Goal: Task Accomplishment & Management: Manage account settings

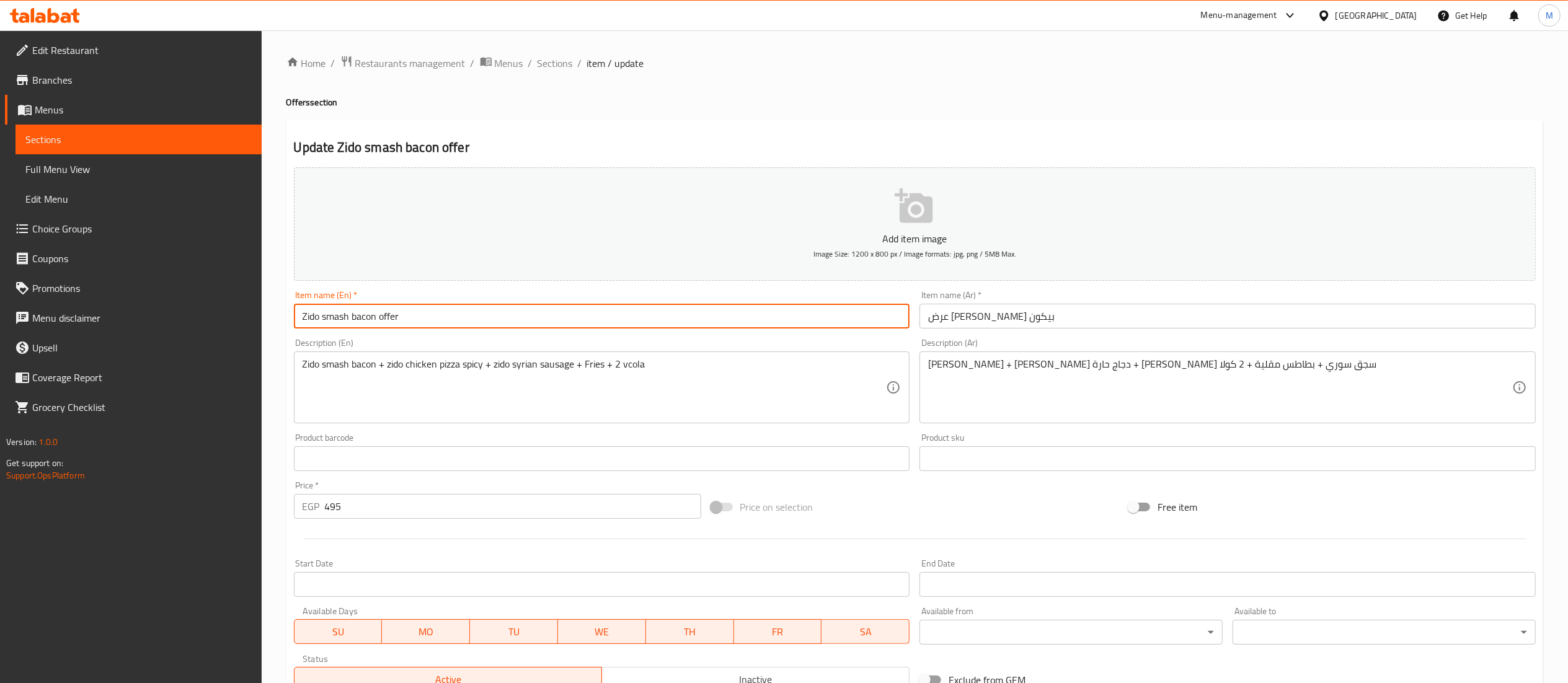
drag, startPoint x: 422, startPoint y: 322, endPoint x: 156, endPoint y: 324, distance: 266.0
click at [150, 321] on div "Edit Restaurant Branches Menus Sections Full Menu View Edit Menu Choice Groups …" at bounding box center [784, 453] width 1568 height 846
click at [556, 60] on span "Sections" at bounding box center [555, 63] width 35 height 15
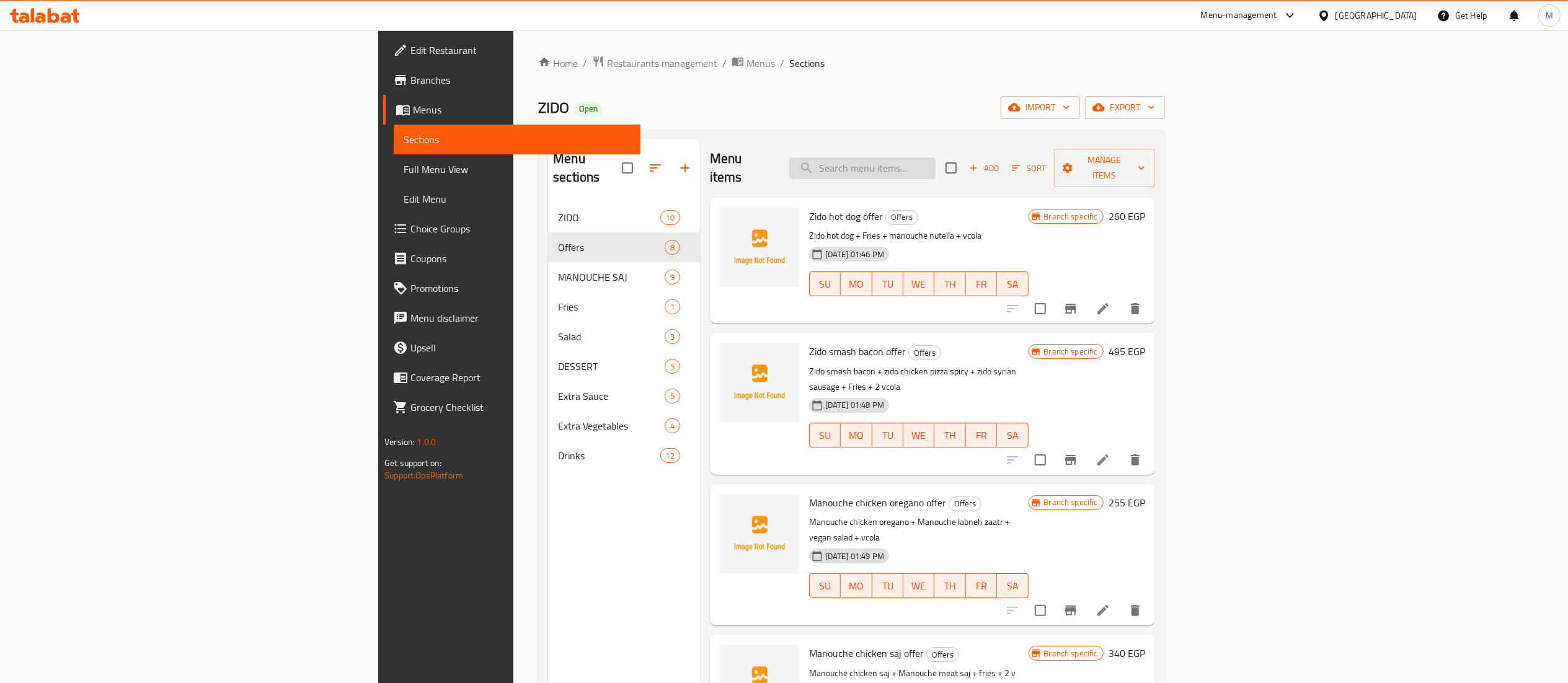
click at [936, 163] on input "search" at bounding box center [862, 168] width 146 height 22
paste input "Zido smash bacon offer"
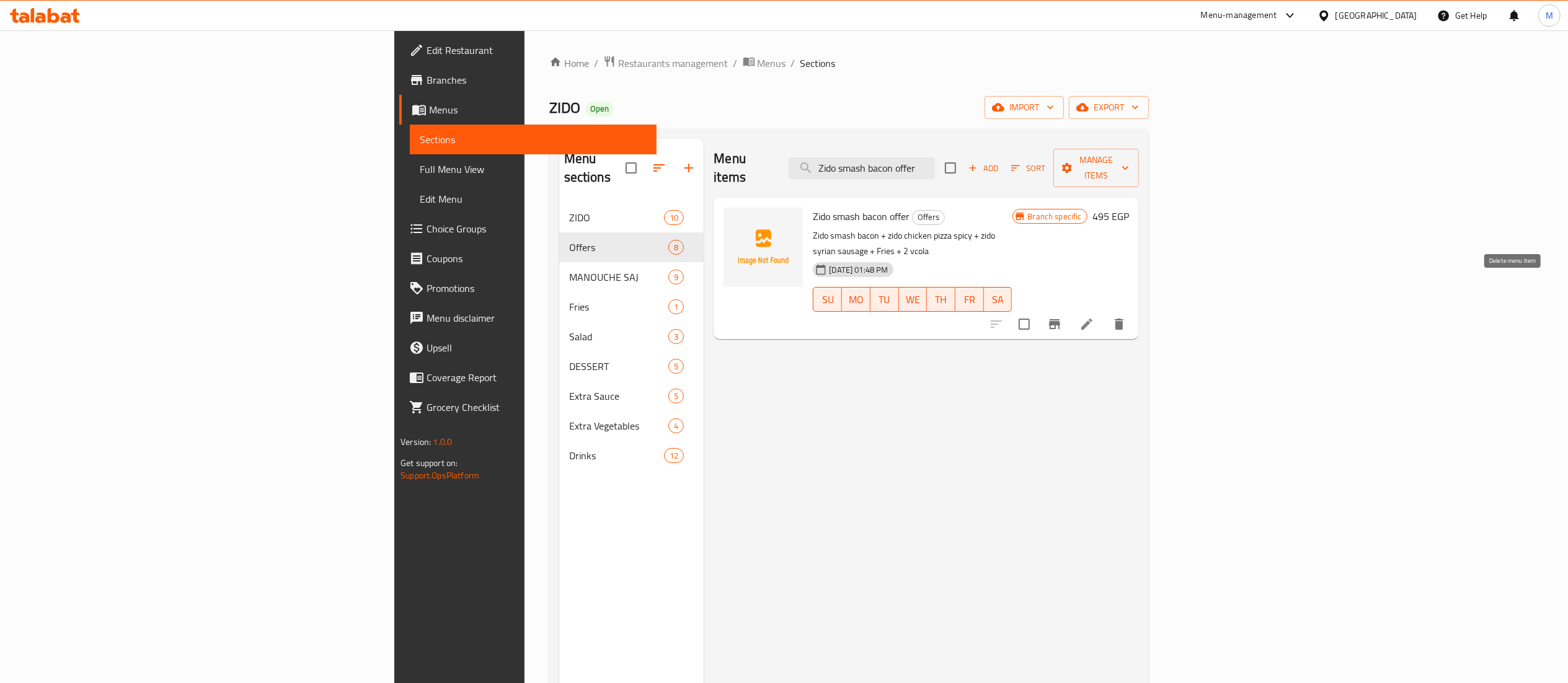
type input "Zido smash bacon offer"
click at [1123, 319] on icon "delete" at bounding box center [1119, 324] width 9 height 11
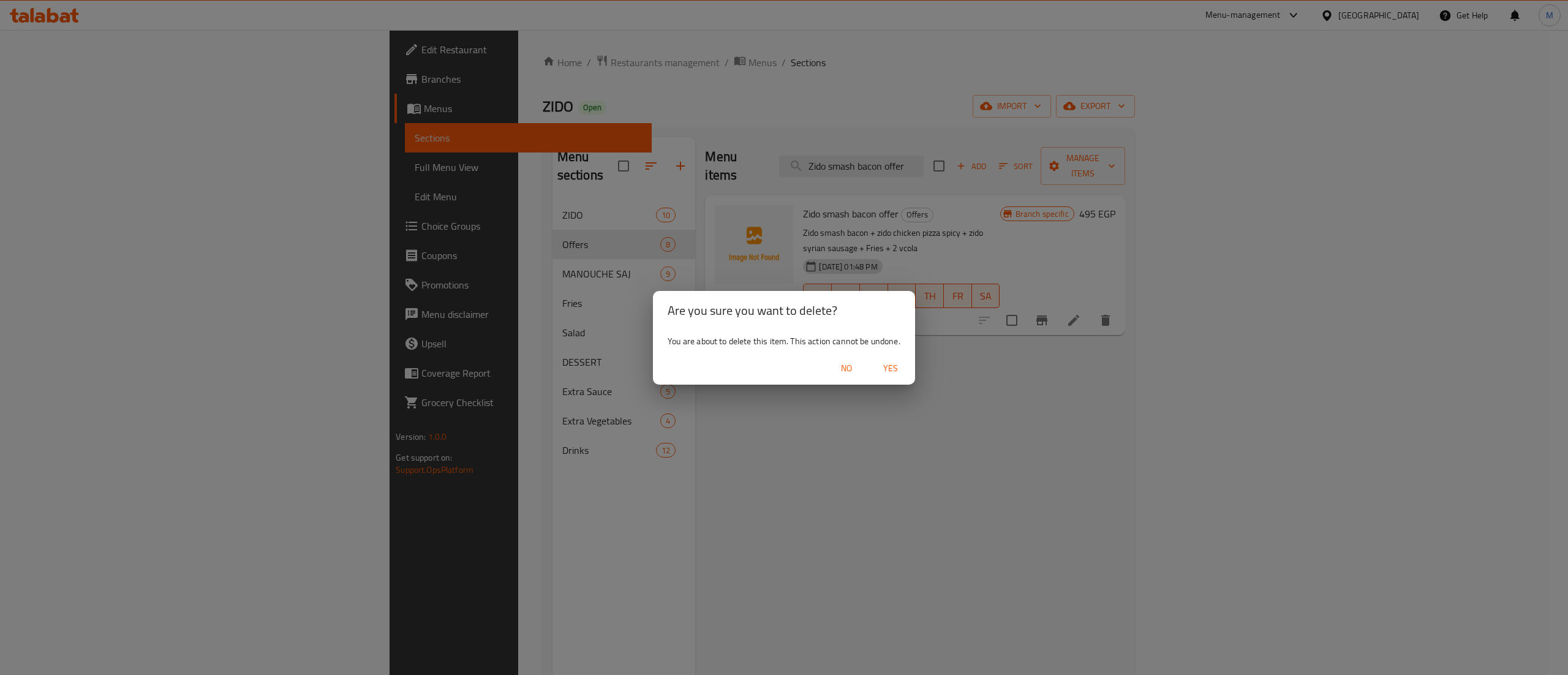
click at [895, 357] on button "Yes" at bounding box center [891, 368] width 39 height 23
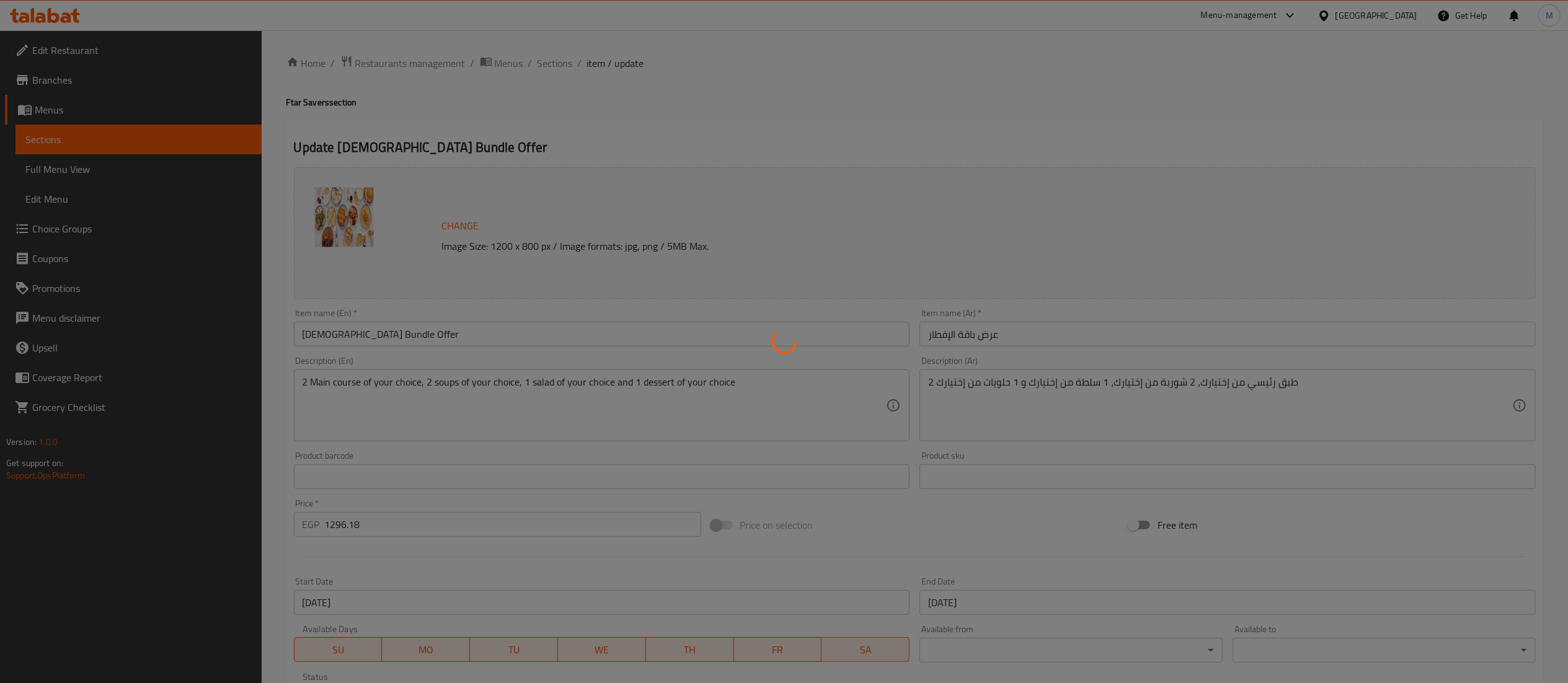
click at [1382, 68] on div at bounding box center [784, 342] width 1568 height 683
type input "إختيارك من الطبق الجانبي الأول"
type input "1"
type input "إختيارك من الطبق الجانبي الثاني"
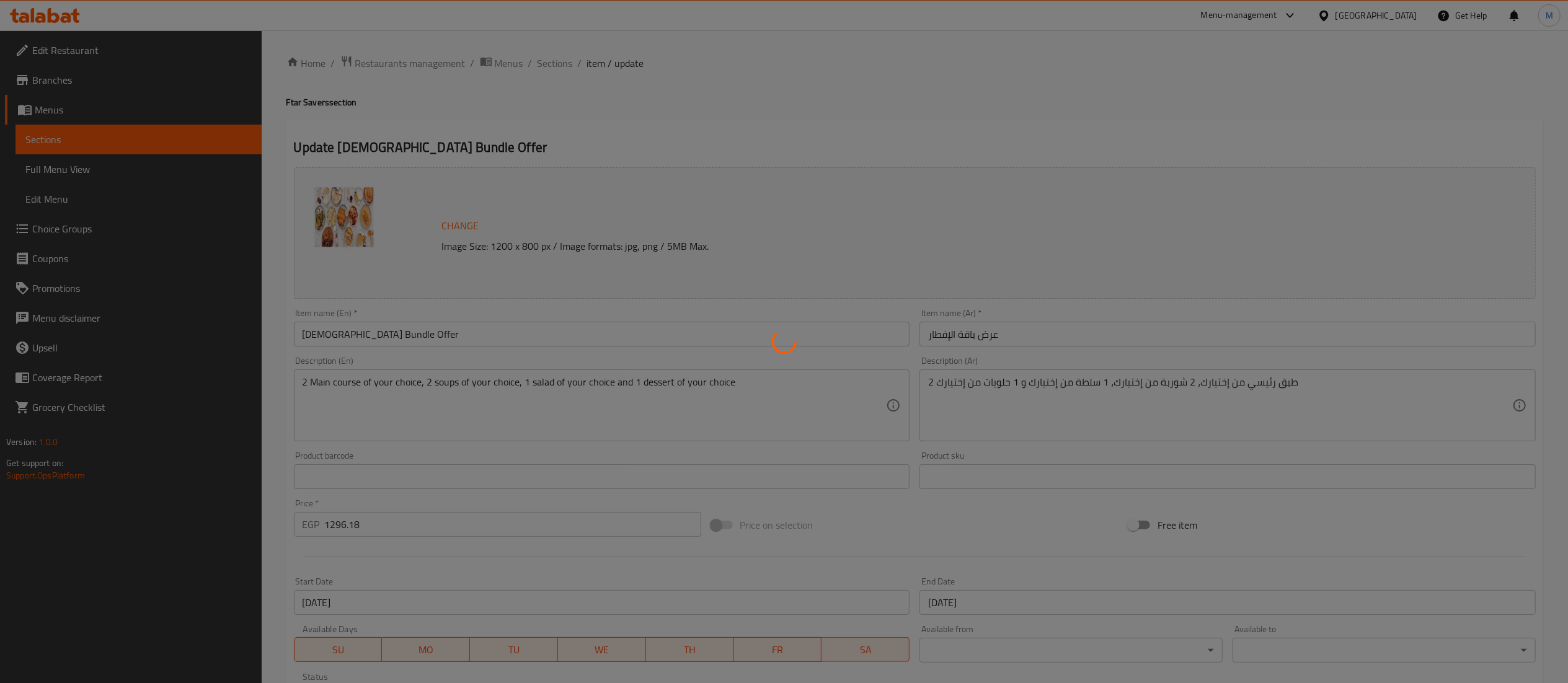
type input "1"
type input "إختيارك من الشوربة الأولي"
type input "1"
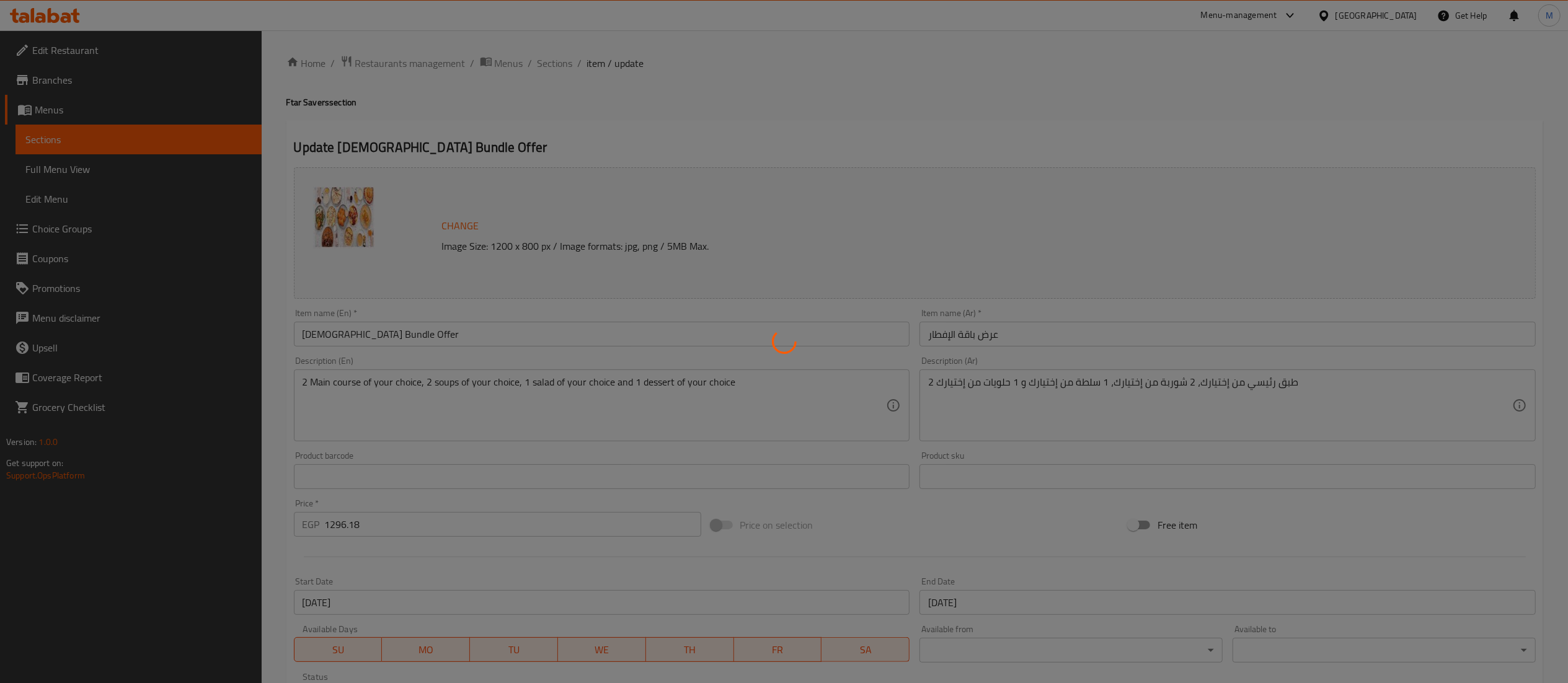
type input "إختيارك من الشوربة الثانية"
type input "1"
type input "إختيارك من السلطة"
type input "1"
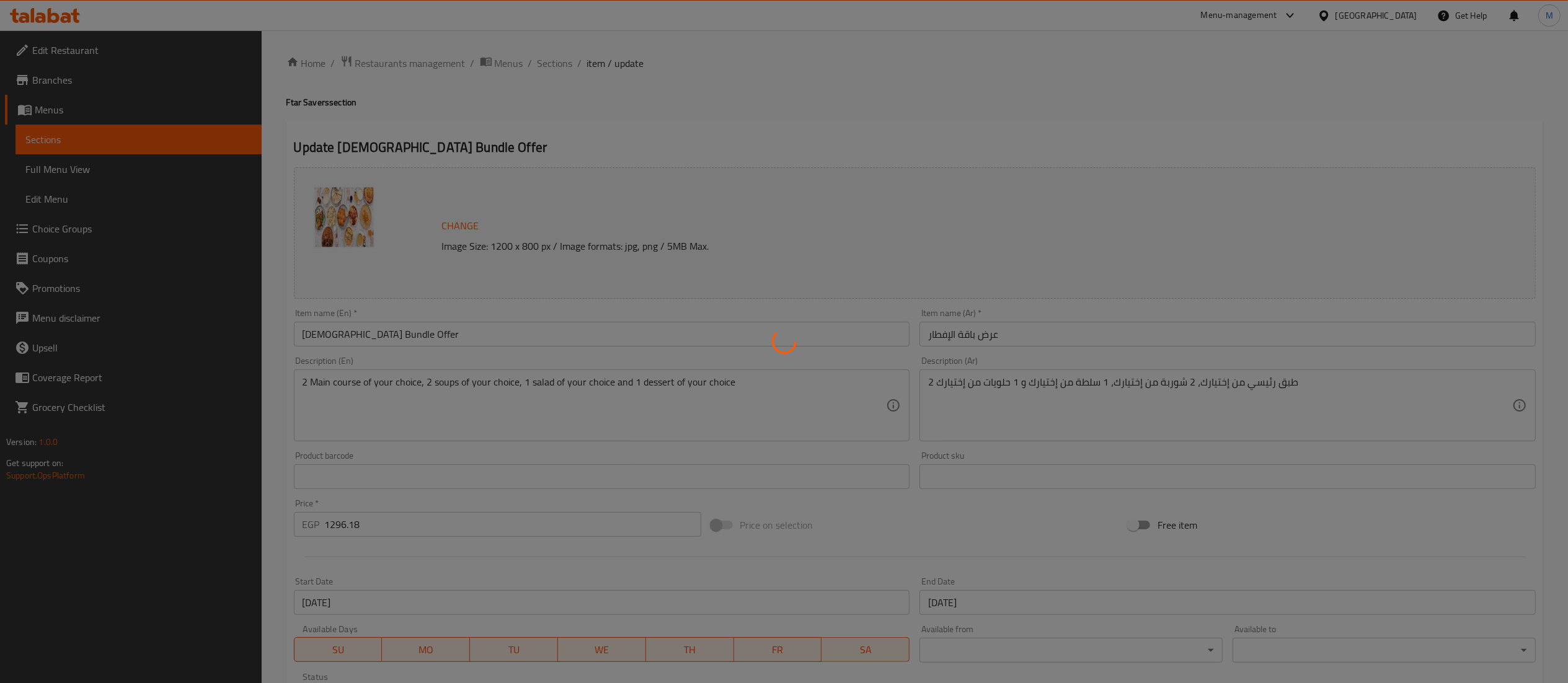
type input "1"
type input "إختيارك من الحلويات"
type input "1"
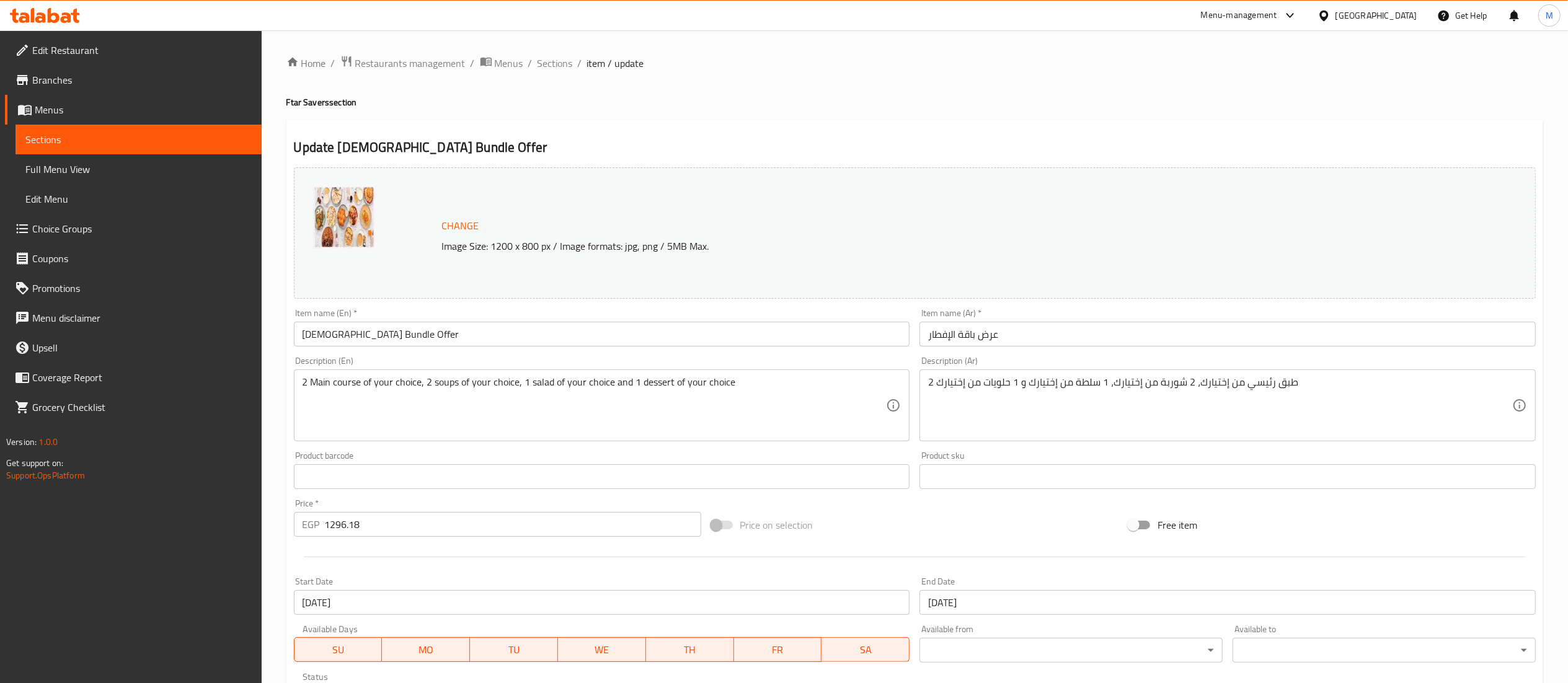
click at [1330, 14] on icon at bounding box center [1324, 16] width 13 height 13
click at [1259, 327] on div "[GEOGRAPHIC_DATA]" at bounding box center [1282, 324] width 82 height 14
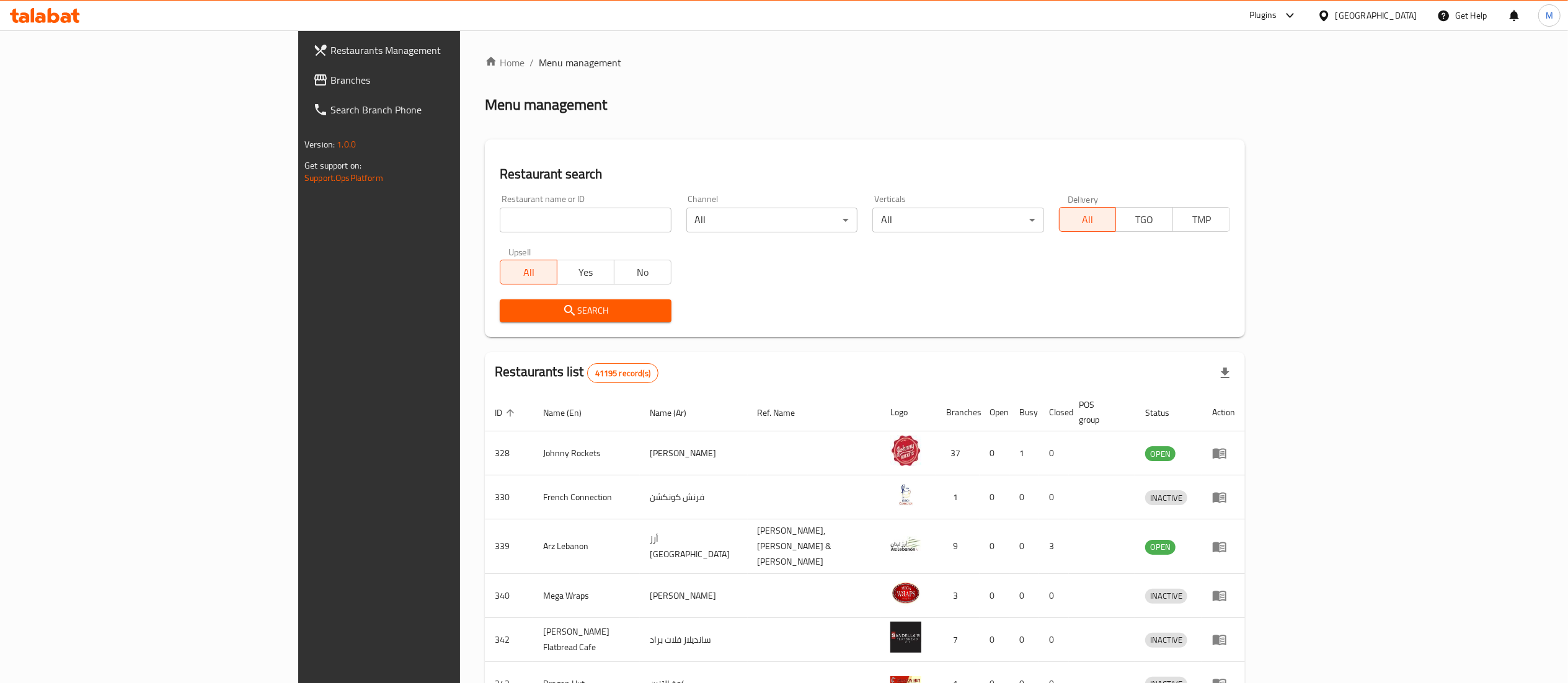
click at [50, 22] on icon at bounding box center [54, 15] width 12 height 15
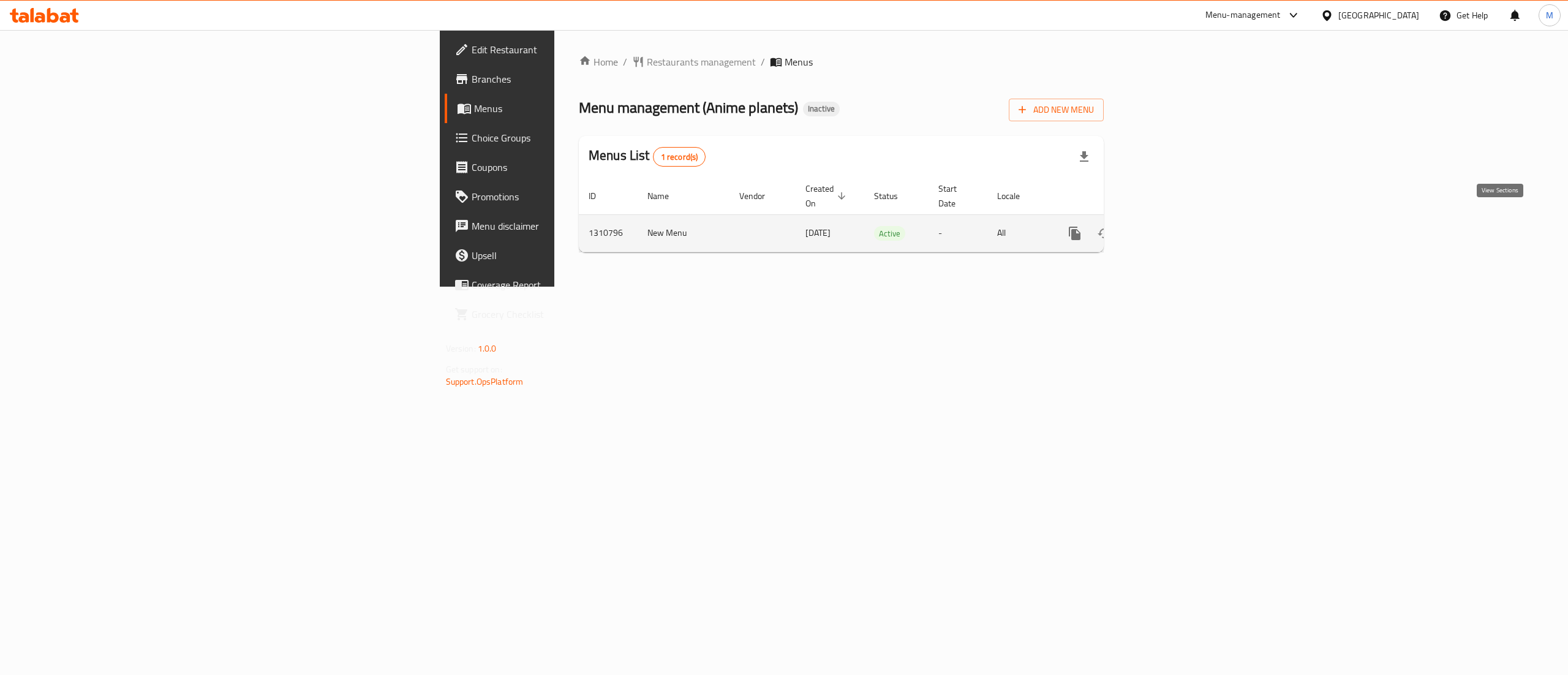
click at [1170, 226] on icon "enhanced table" at bounding box center [1163, 233] width 15 height 15
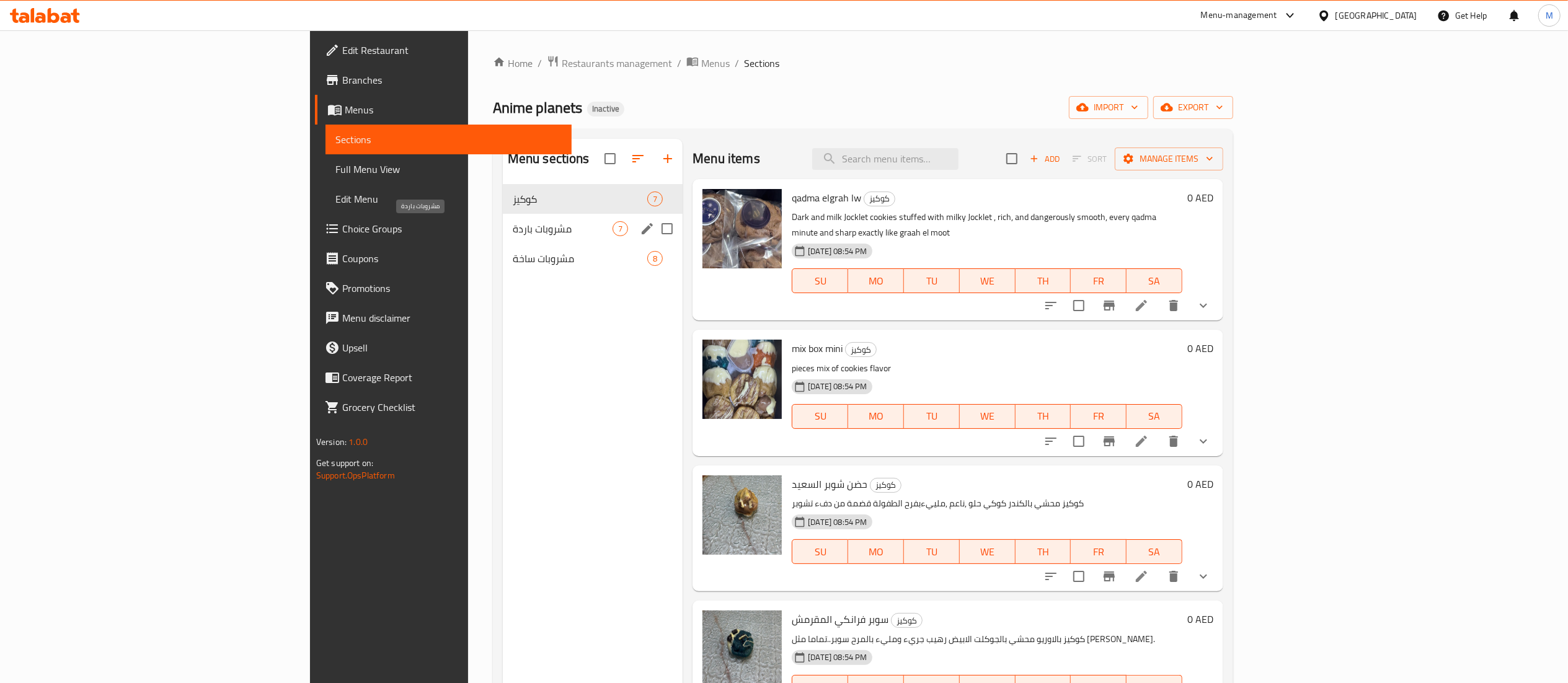
click at [513, 223] on span "مشروبات باردة" at bounding box center [563, 229] width 100 height 15
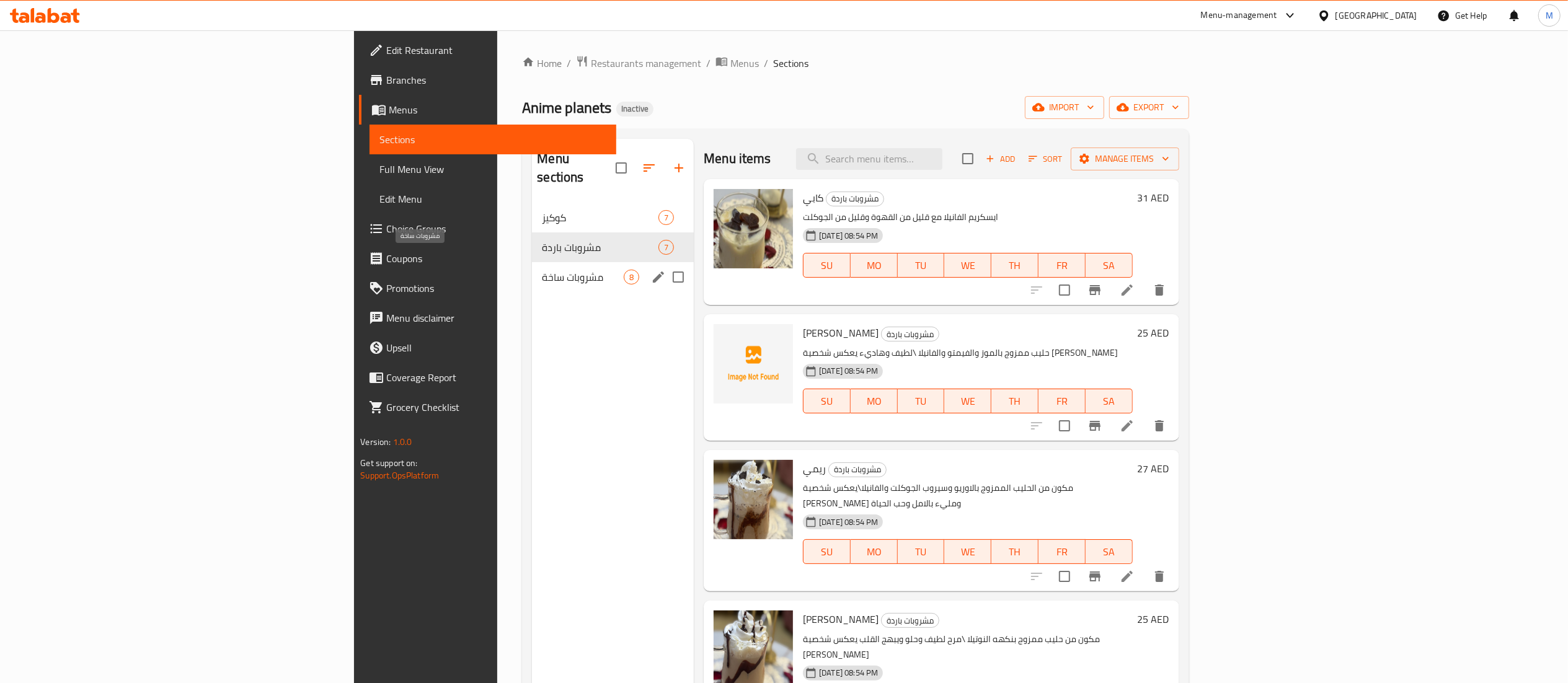
click at [542, 270] on span "مشروبات ساخة" at bounding box center [582, 277] width 82 height 15
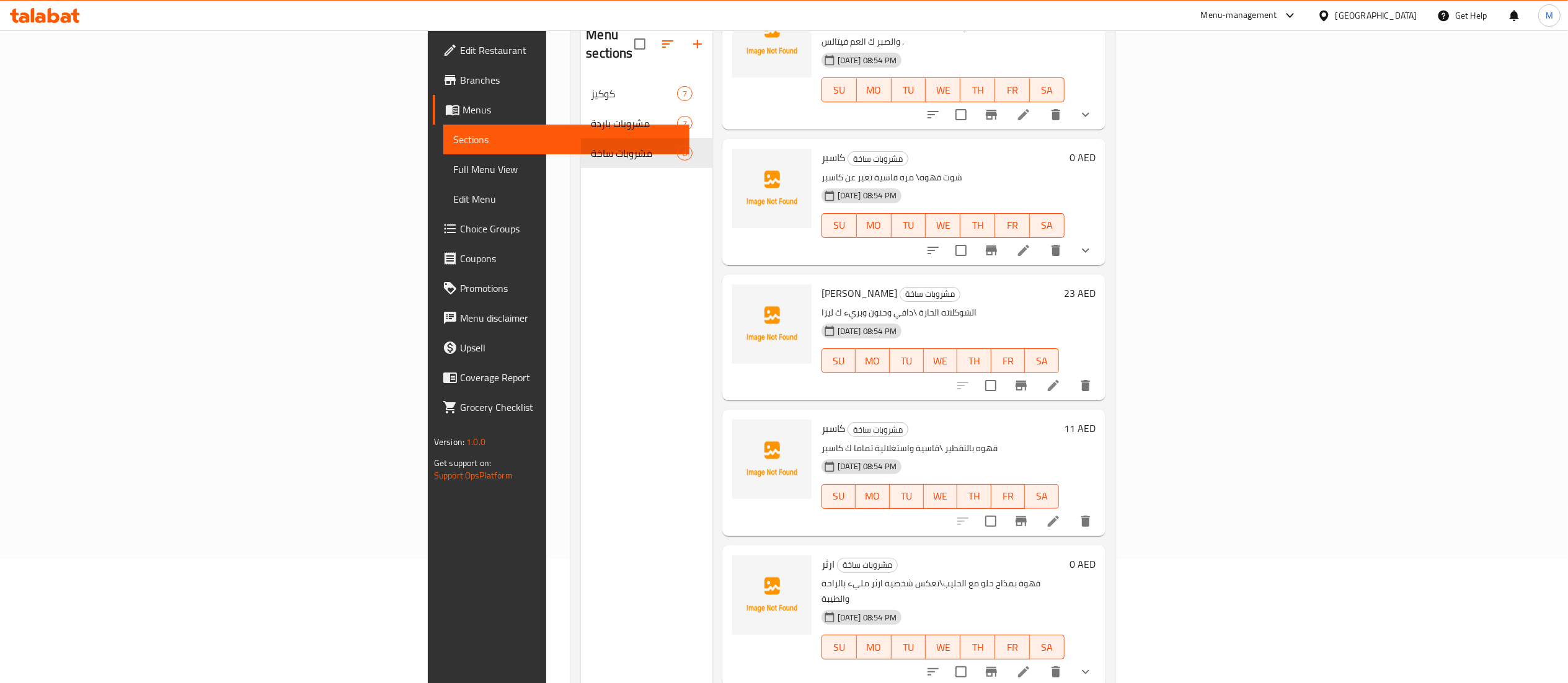
scroll to position [430, 0]
